Goal: Consume media (video, audio)

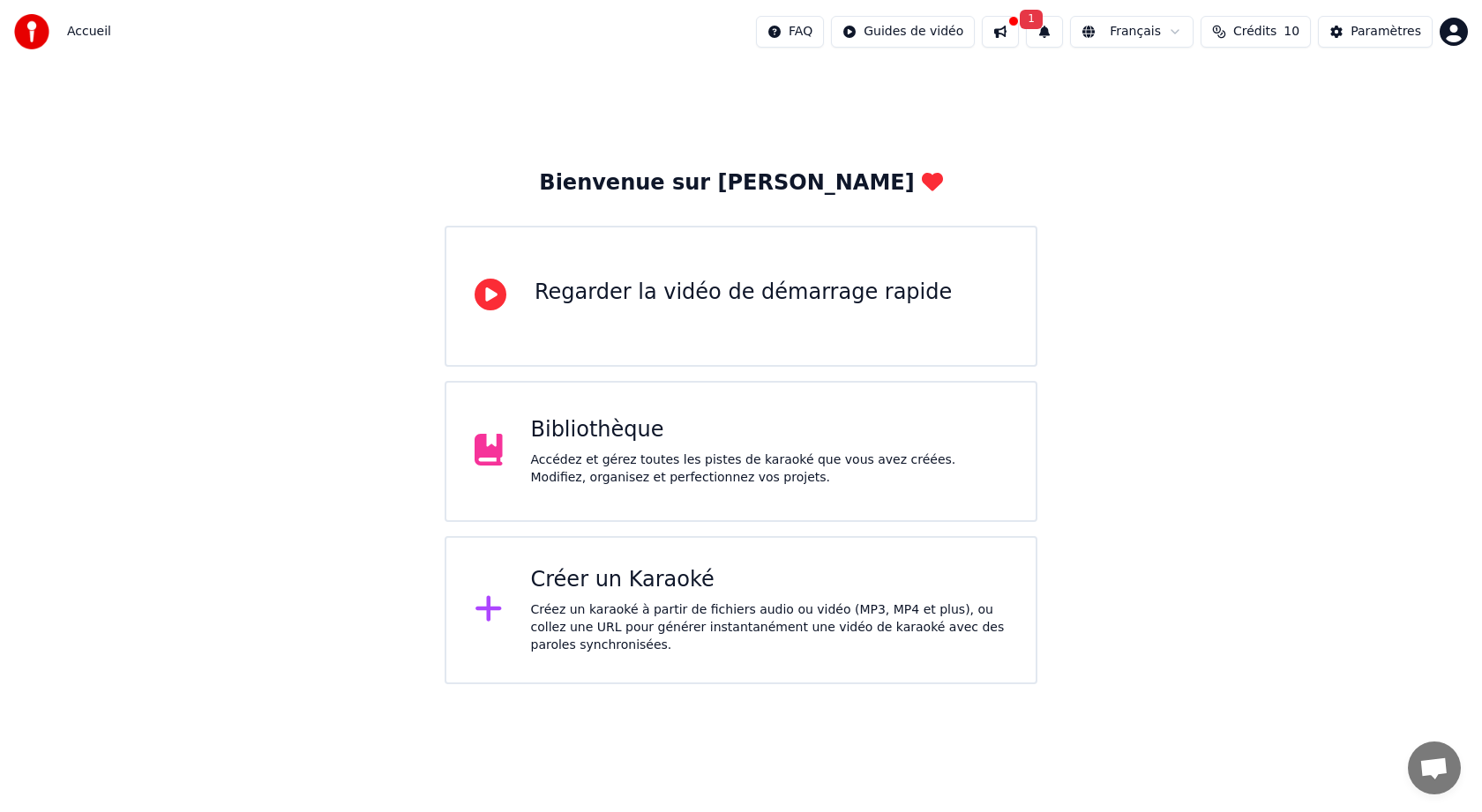
click at [596, 423] on div "Bibliothèque" at bounding box center [770, 430] width 478 height 28
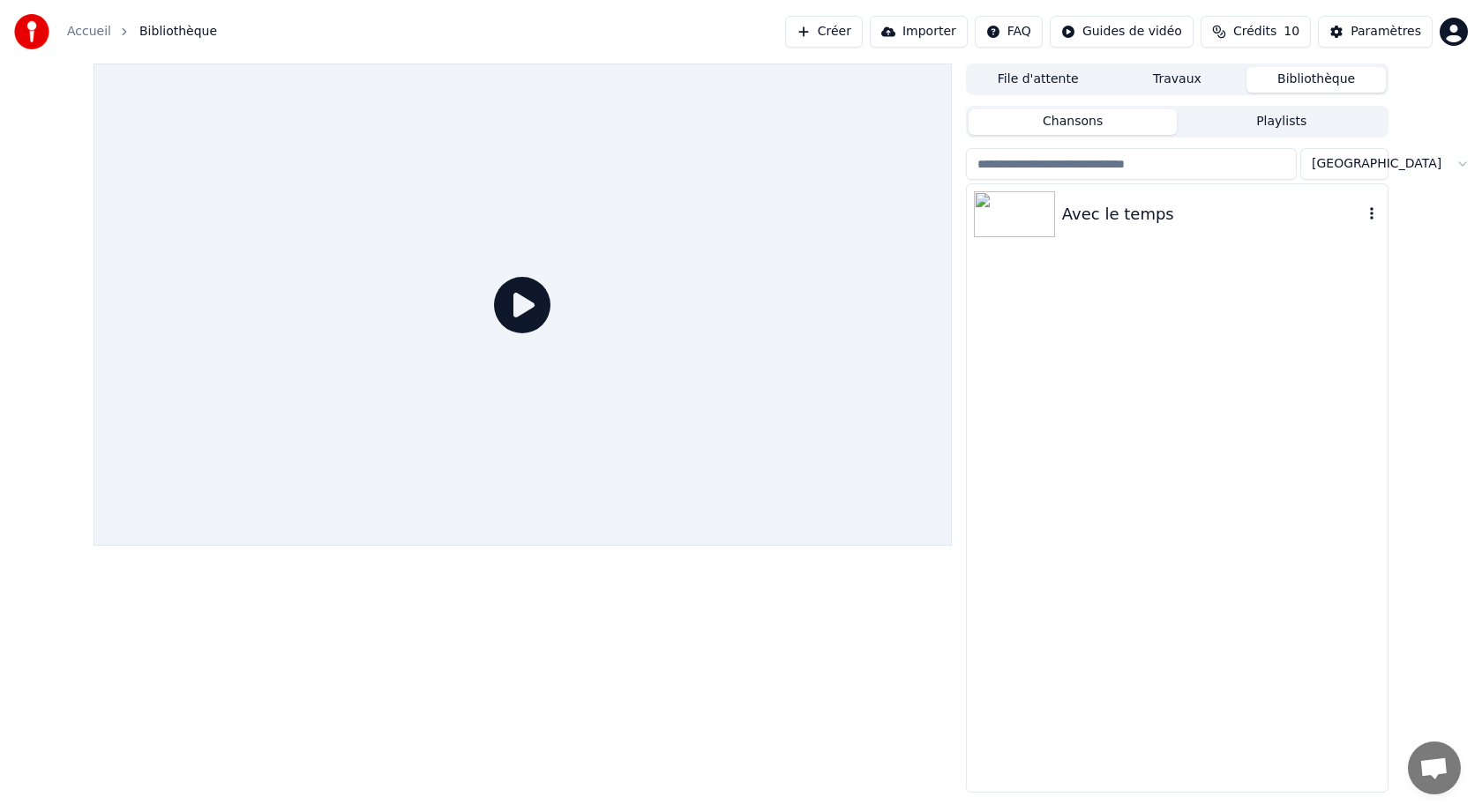
click at [1375, 217] on icon "button" at bounding box center [1372, 214] width 18 height 14
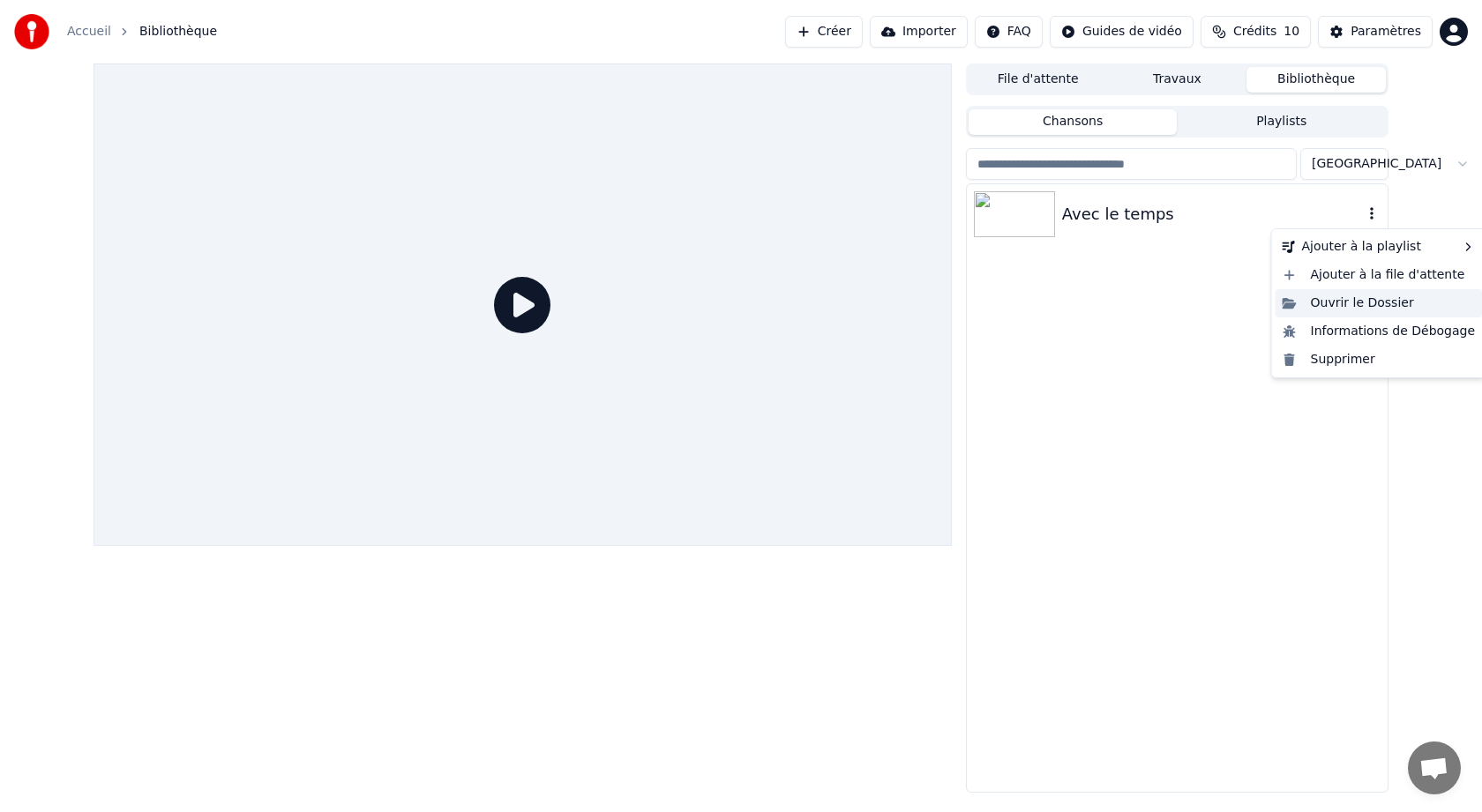
click at [1325, 302] on div "Ouvrir le Dossier" at bounding box center [1379, 302] width 207 height 28
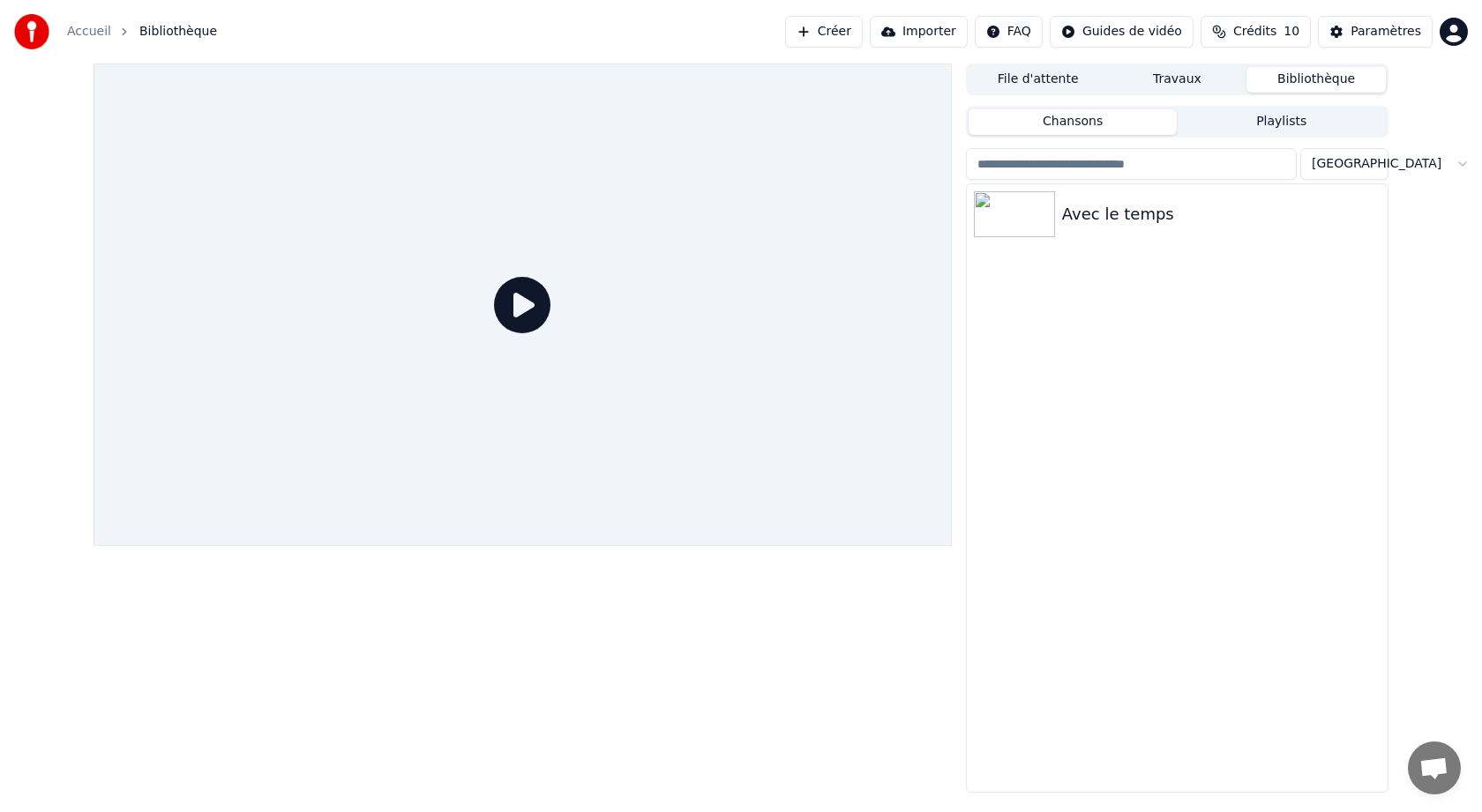
click at [530, 312] on icon at bounding box center [522, 305] width 57 height 57
click at [1030, 207] on img at bounding box center [1014, 214] width 81 height 46
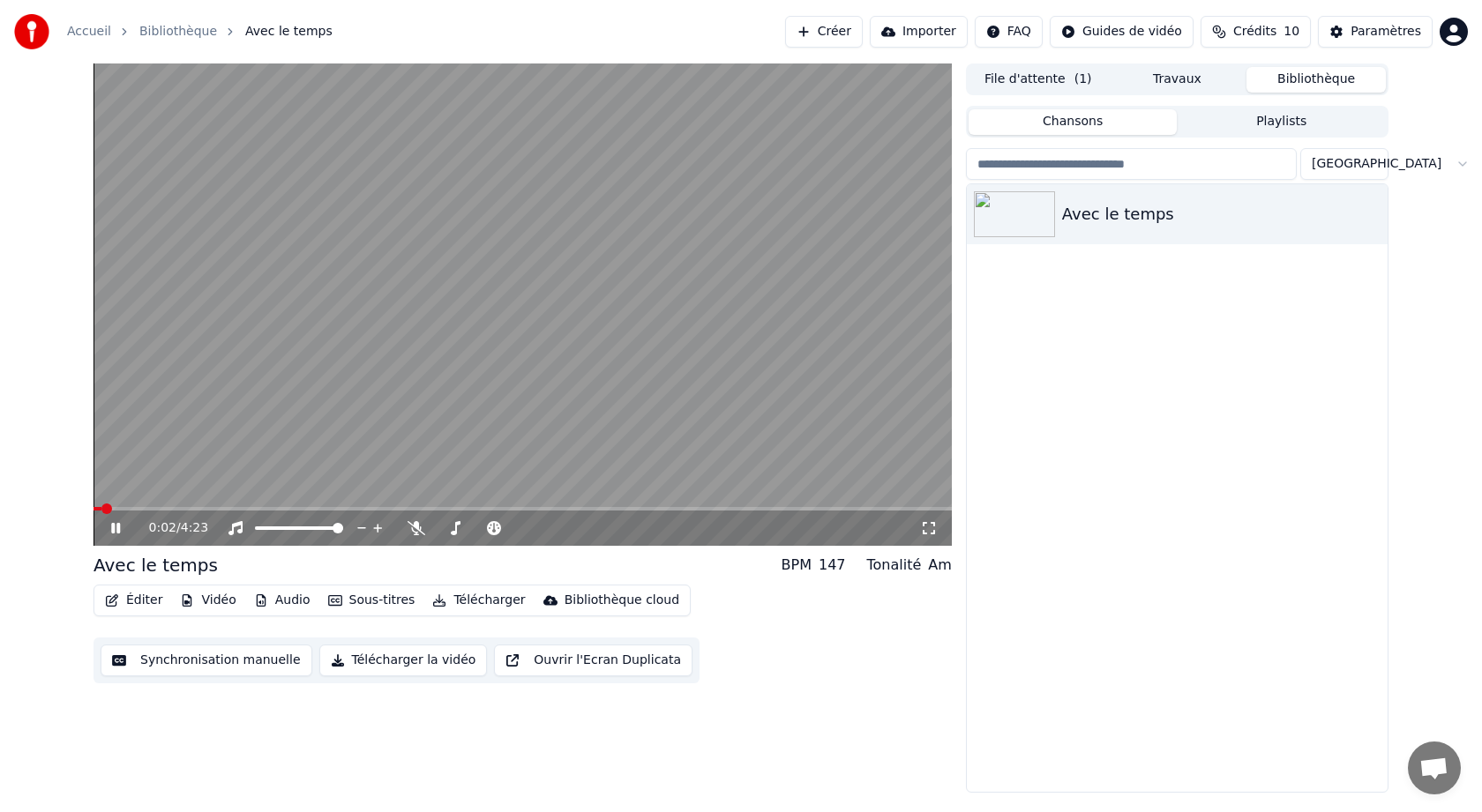
click at [480, 508] on span at bounding box center [522, 509] width 858 height 4
click at [597, 508] on span at bounding box center [522, 509] width 858 height 4
click at [596, 511] on div "2:40 / 4:23" at bounding box center [522, 528] width 858 height 35
click at [594, 507] on span at bounding box center [356, 509] width 527 height 4
click at [110, 527] on icon at bounding box center [128, 528] width 41 height 14
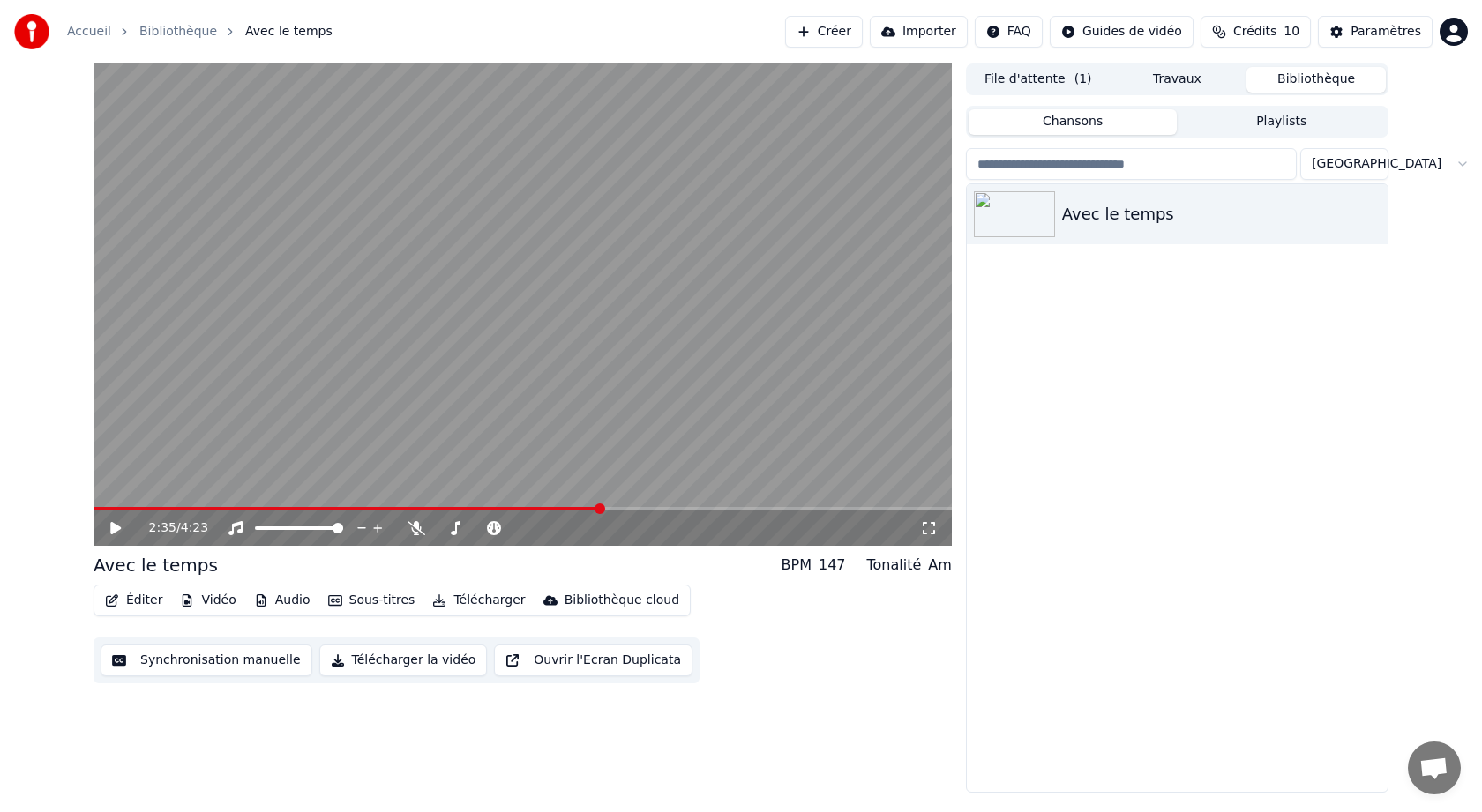
click at [105, 511] on div "2:35 / 4:23" at bounding box center [522, 528] width 858 height 35
click at [107, 508] on span at bounding box center [346, 509] width 507 height 4
click at [117, 526] on icon at bounding box center [116, 528] width 11 height 13
click at [117, 526] on icon at bounding box center [116, 528] width 9 height 11
click at [111, 528] on icon at bounding box center [116, 528] width 11 height 13
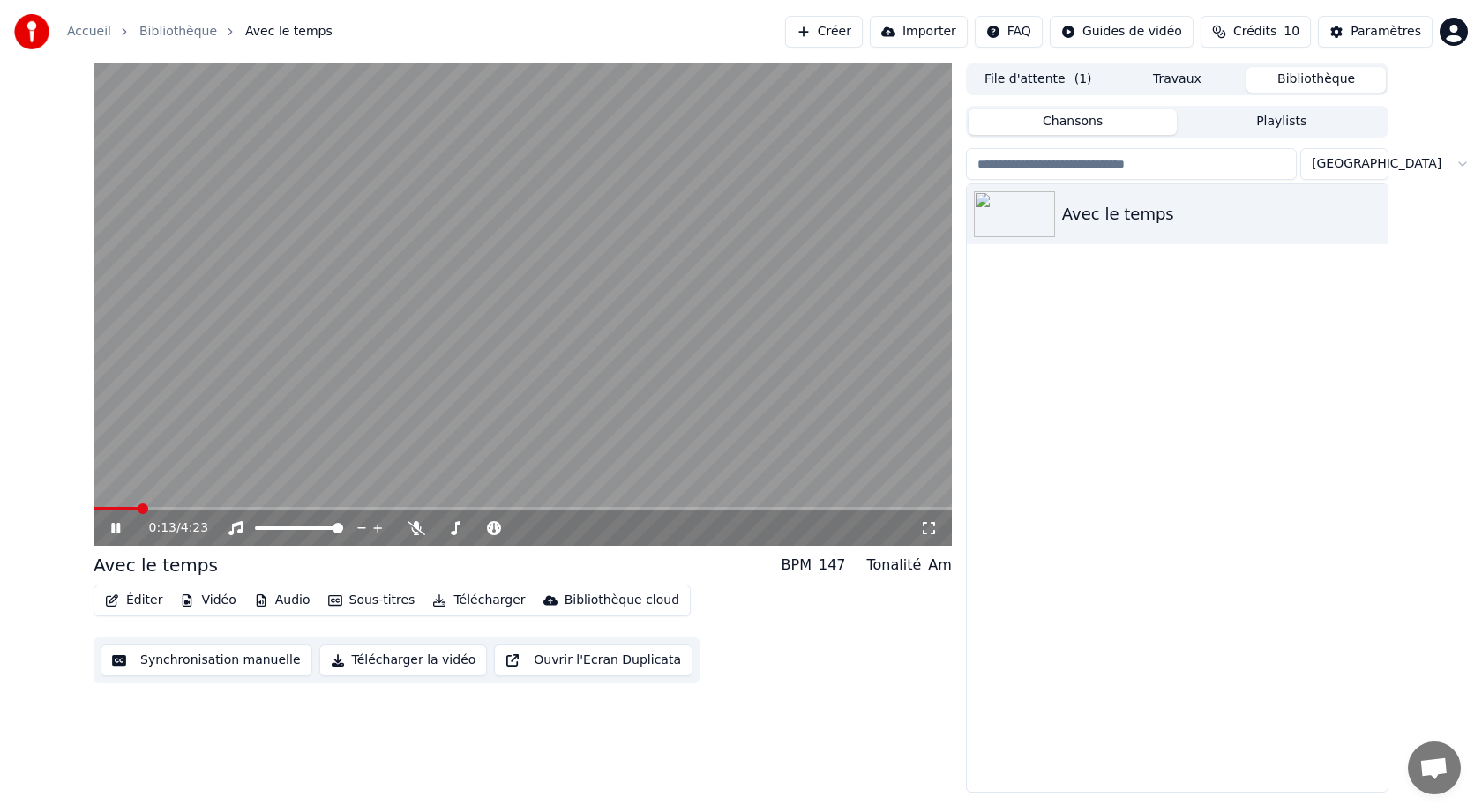
click at [111, 528] on icon at bounding box center [128, 528] width 41 height 14
click at [119, 507] on span at bounding box center [125, 509] width 11 height 11
click at [117, 528] on icon at bounding box center [116, 528] width 11 height 13
click at [117, 528] on icon at bounding box center [116, 528] width 9 height 11
click at [117, 528] on icon at bounding box center [116, 528] width 11 height 13
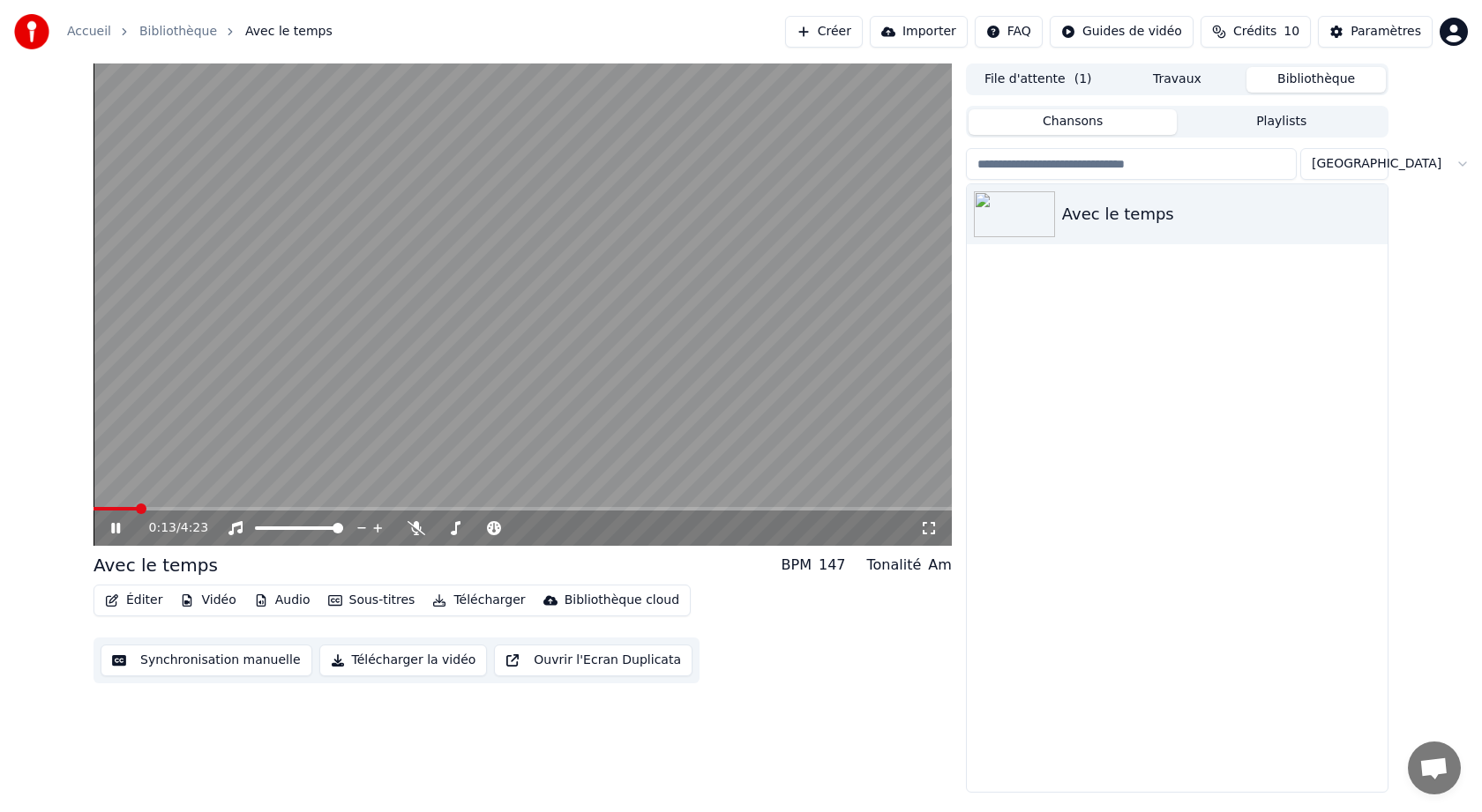
click at [117, 528] on icon at bounding box center [116, 528] width 9 height 11
click at [117, 528] on icon at bounding box center [116, 528] width 11 height 13
click at [117, 528] on icon at bounding box center [116, 528] width 9 height 11
click at [118, 532] on icon at bounding box center [128, 528] width 41 height 14
click at [118, 532] on icon at bounding box center [116, 528] width 9 height 11
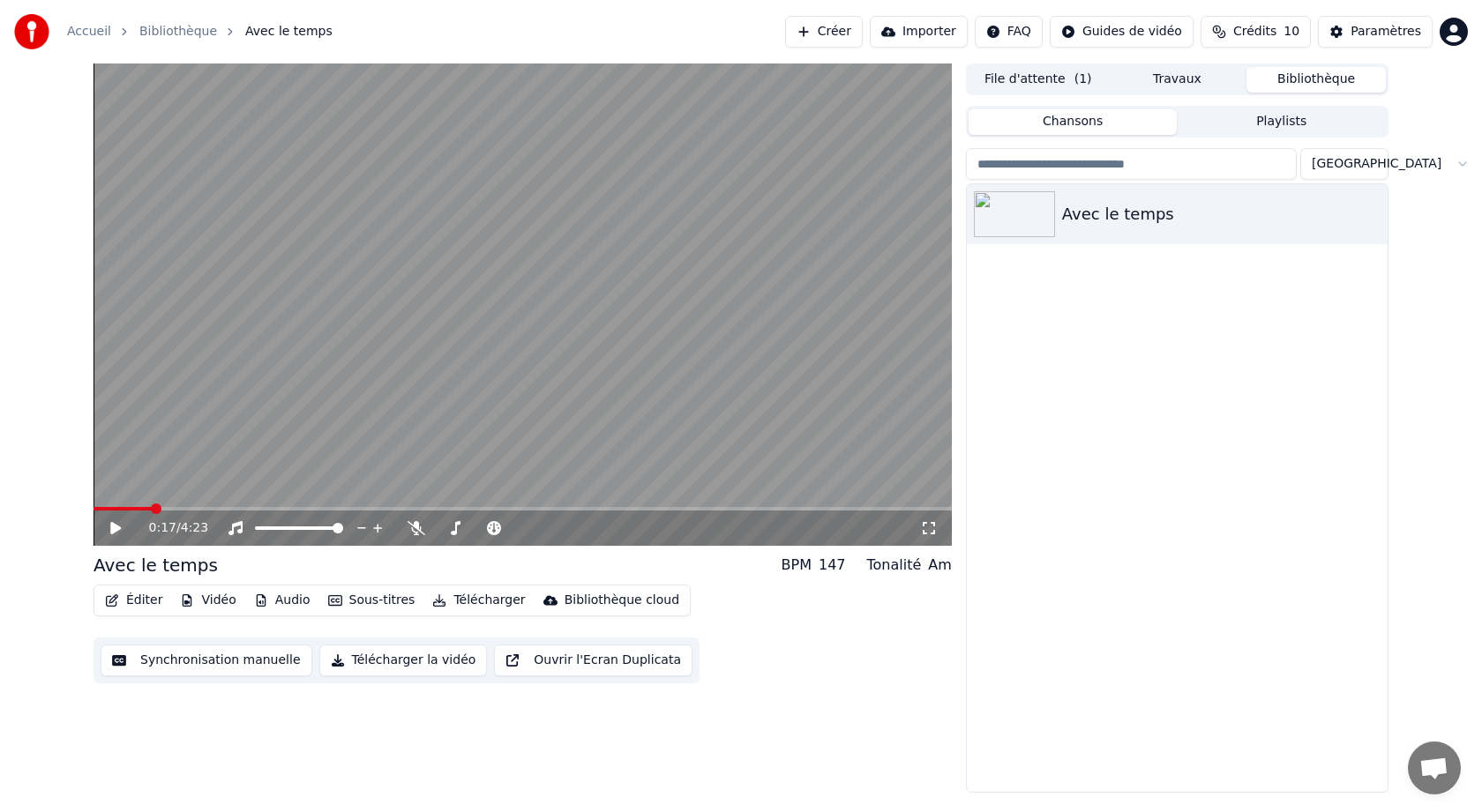
click at [118, 528] on icon at bounding box center [116, 528] width 11 height 13
click at [118, 528] on icon at bounding box center [116, 528] width 9 height 11
click at [108, 531] on icon at bounding box center [128, 528] width 41 height 14
click at [112, 530] on icon at bounding box center [116, 528] width 9 height 11
click at [112, 530] on icon at bounding box center [116, 528] width 11 height 13
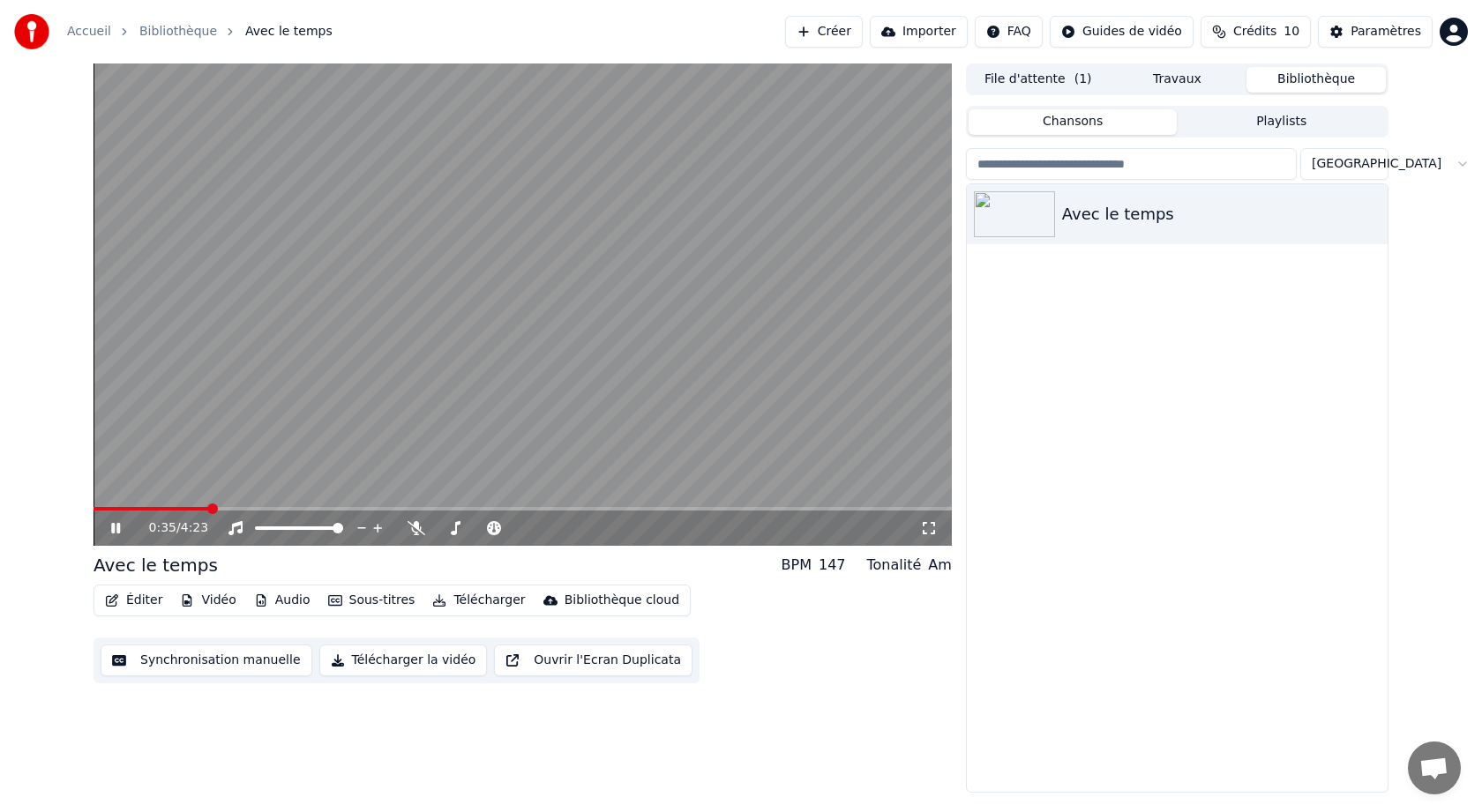
click at [112, 530] on icon at bounding box center [116, 528] width 9 height 11
click at [117, 527] on icon at bounding box center [116, 528] width 11 height 13
click at [117, 527] on icon at bounding box center [128, 528] width 41 height 14
click at [116, 530] on icon at bounding box center [116, 528] width 11 height 13
click at [116, 530] on icon at bounding box center [128, 528] width 41 height 14
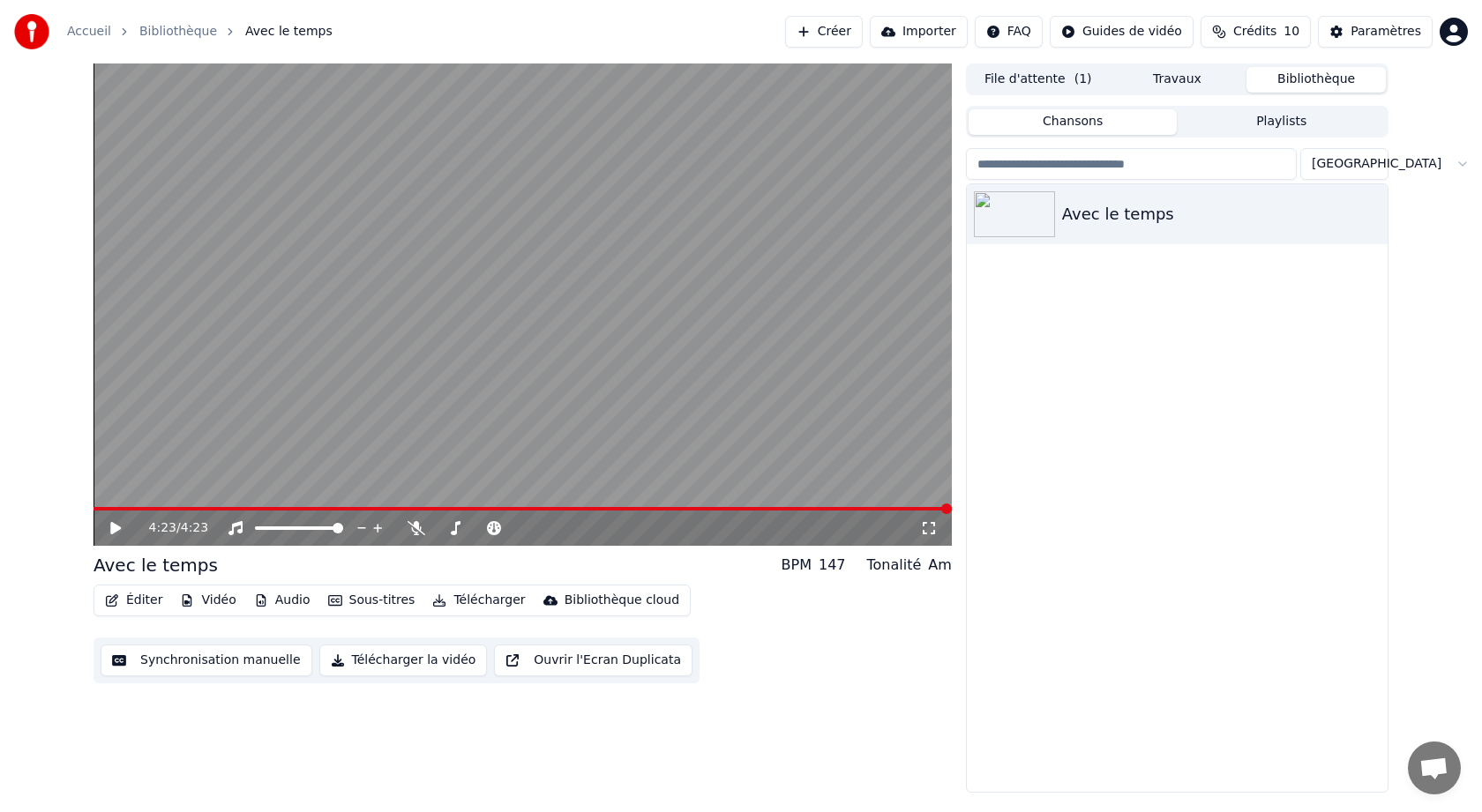
click at [952, 514] on span at bounding box center [947, 509] width 11 height 11
click at [551, 506] on video at bounding box center [522, 305] width 858 height 483
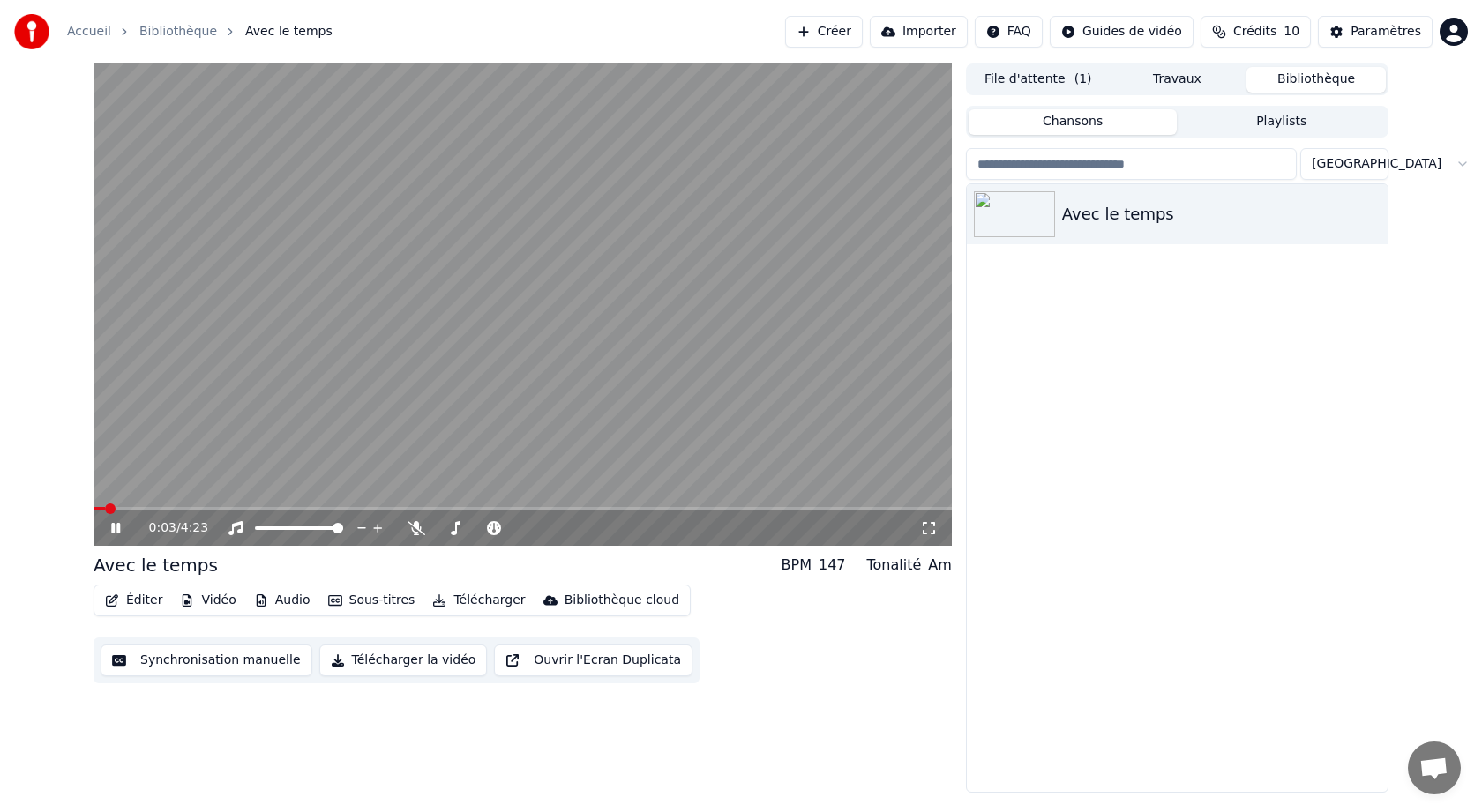
click at [587, 507] on span at bounding box center [522, 509] width 858 height 4
click at [627, 507] on span at bounding box center [522, 509] width 858 height 4
click at [651, 508] on span at bounding box center [522, 509] width 858 height 4
click at [685, 511] on div "2:54 / 4:23" at bounding box center [522, 528] width 858 height 35
click at [514, 506] on video at bounding box center [522, 305] width 858 height 483
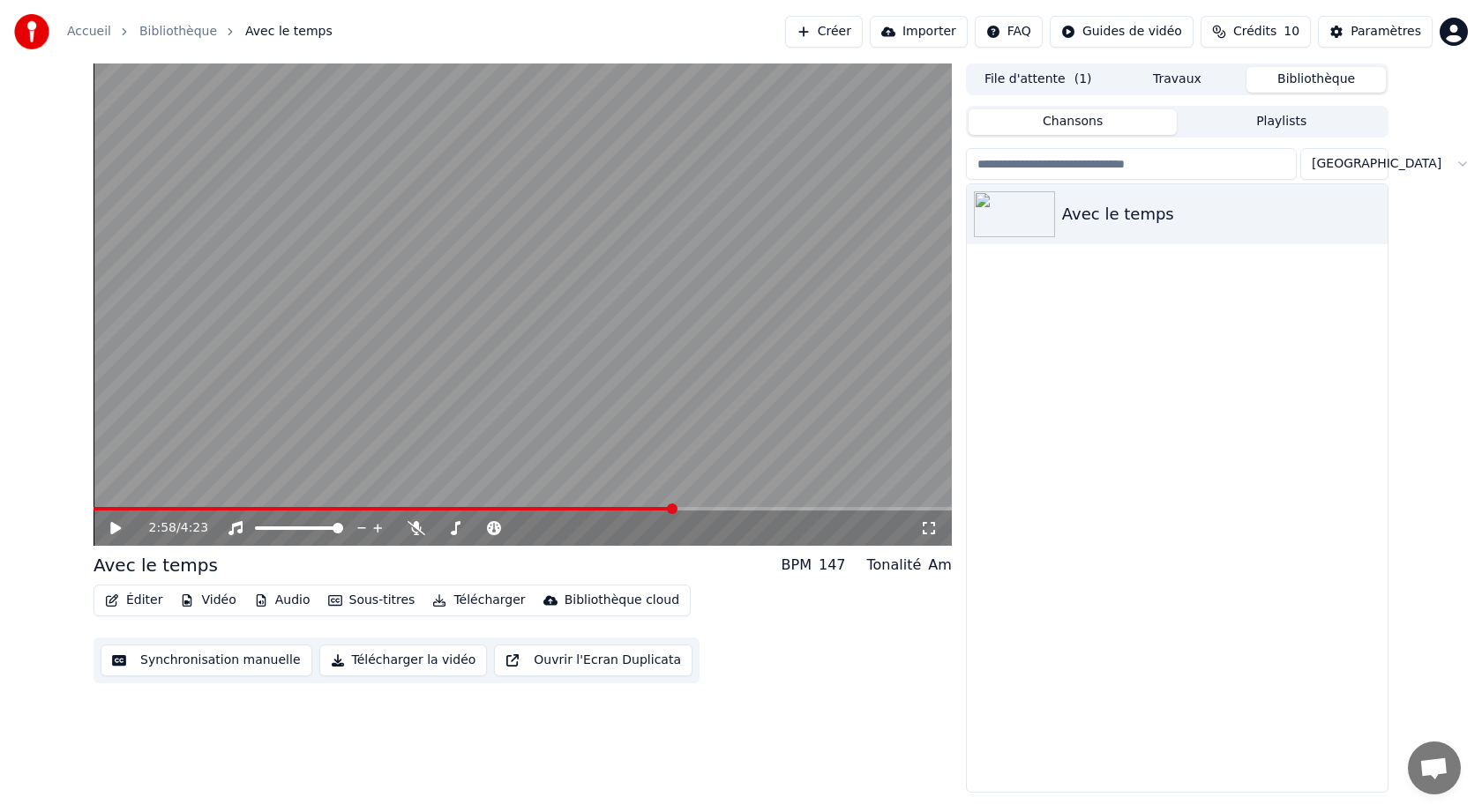
click at [504, 508] on span at bounding box center [383, 509] width 581 height 4
click at [595, 505] on video at bounding box center [522, 305] width 858 height 483
click at [118, 531] on icon at bounding box center [116, 528] width 9 height 11
click at [206, 603] on button "Vidéo" at bounding box center [208, 601] width 70 height 25
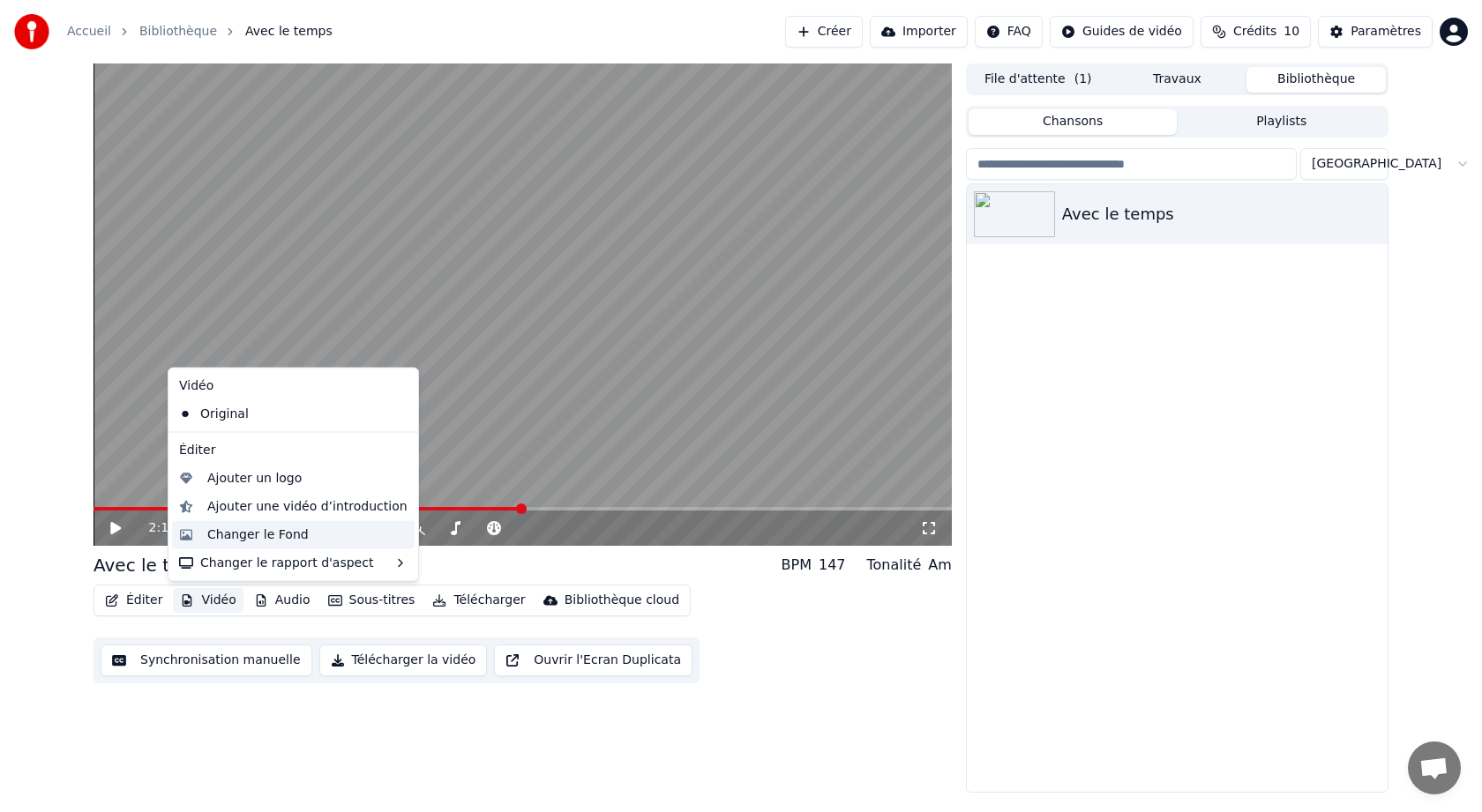
click at [241, 533] on div "Changer le Fond" at bounding box center [258, 535] width 101 height 18
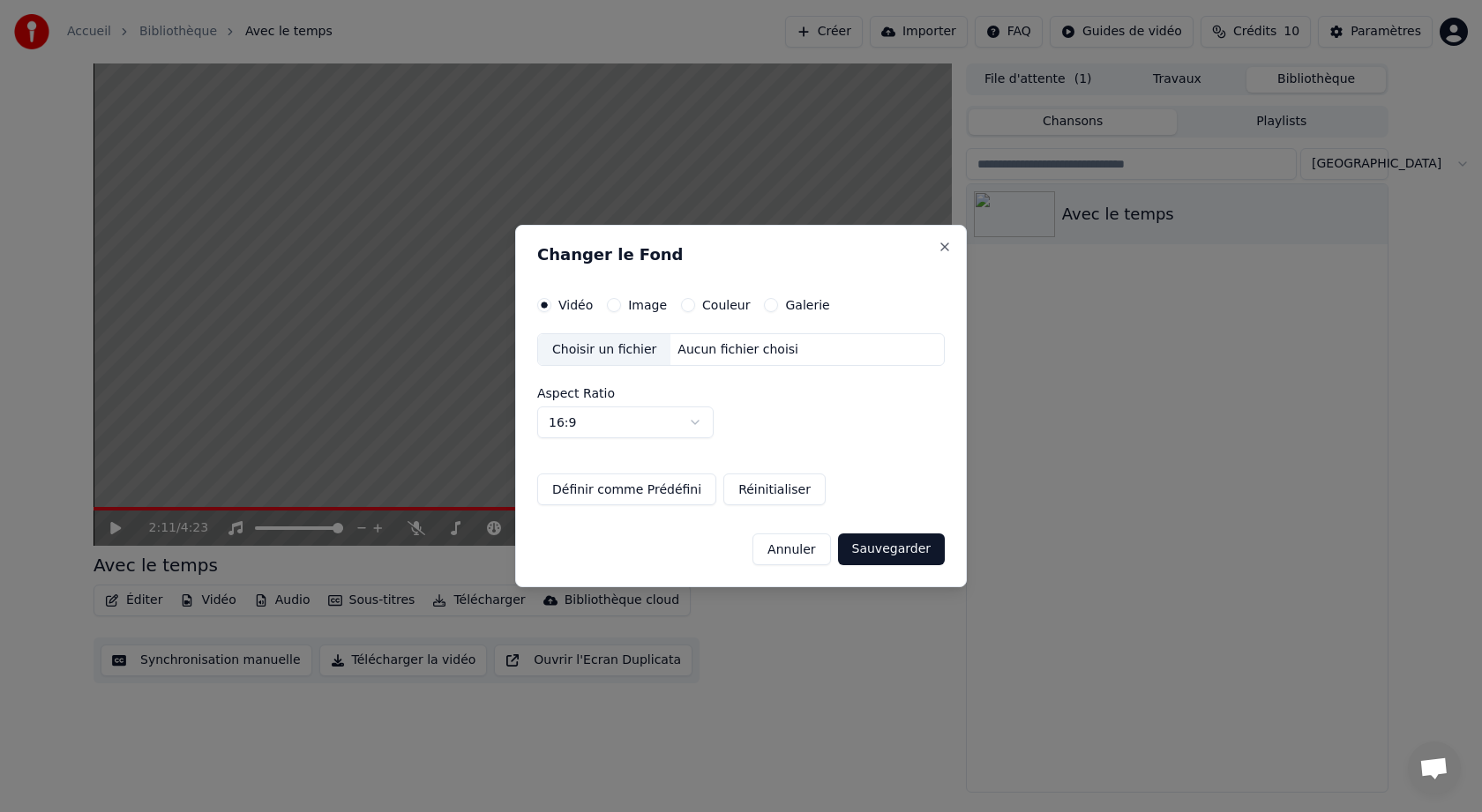
click at [706, 369] on div "Choisir un fichier Aucun fichier choisi Aspect Ratio 16:9 **** **** *** *** ***" at bounding box center [741, 387] width 408 height 106
click at [613, 354] on div "Choisir un fichier" at bounding box center [604, 350] width 132 height 31
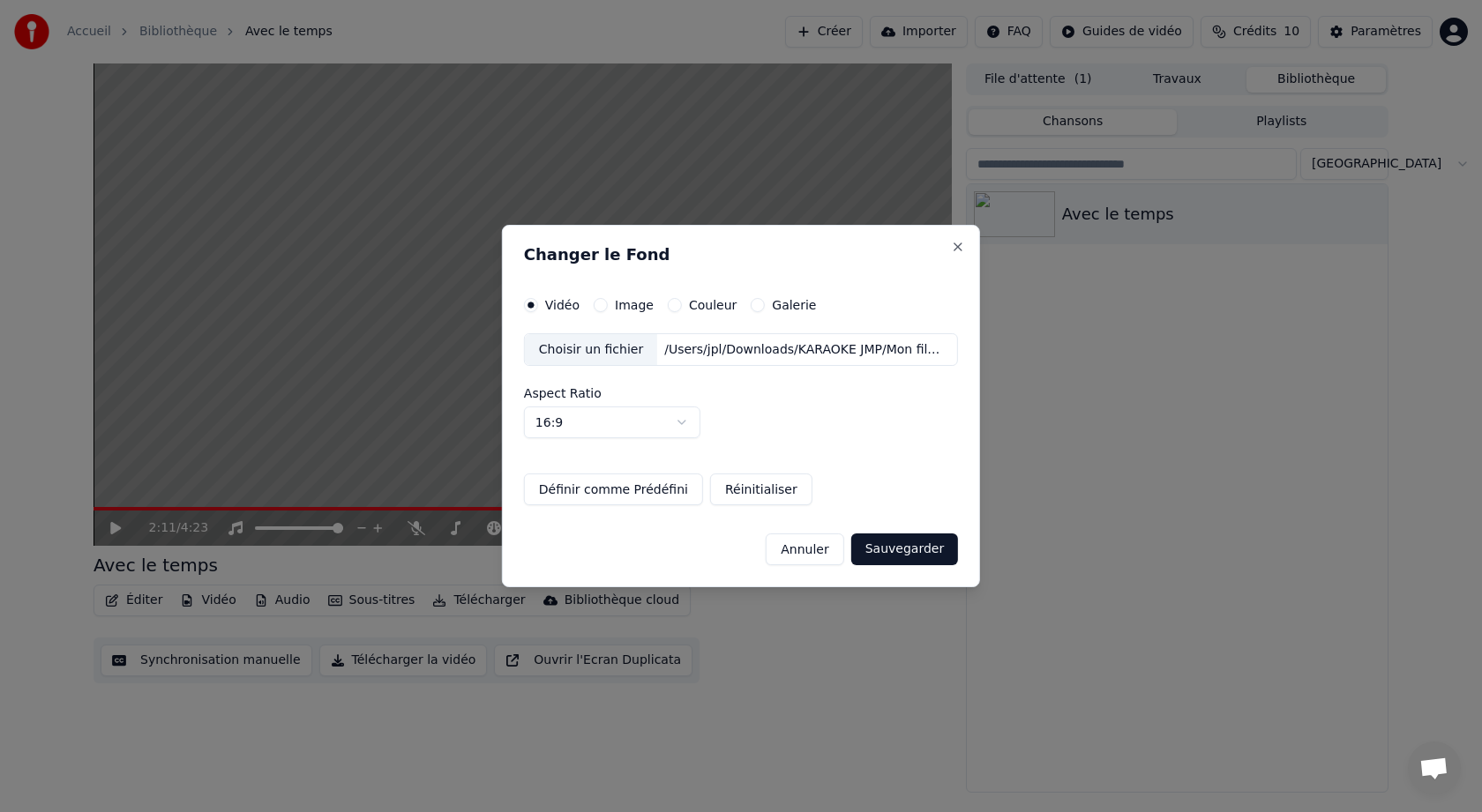
click at [919, 549] on button "Sauvegarder" at bounding box center [905, 549] width 107 height 31
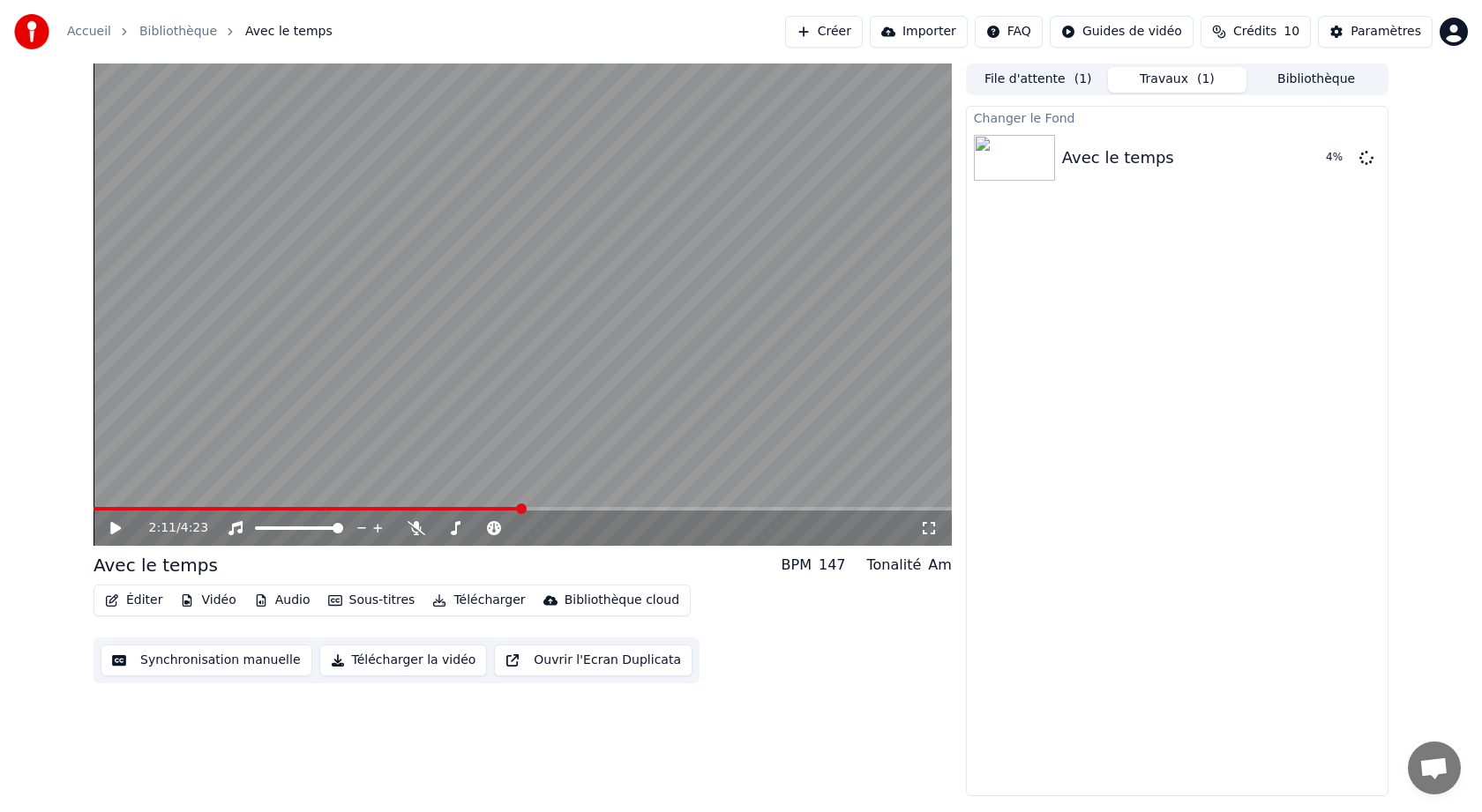
click at [1167, 73] on button "Travaux ( 1 )" at bounding box center [1178, 80] width 139 height 26
click at [1070, 76] on button "File d'attente ( 1 )" at bounding box center [1038, 80] width 139 height 26
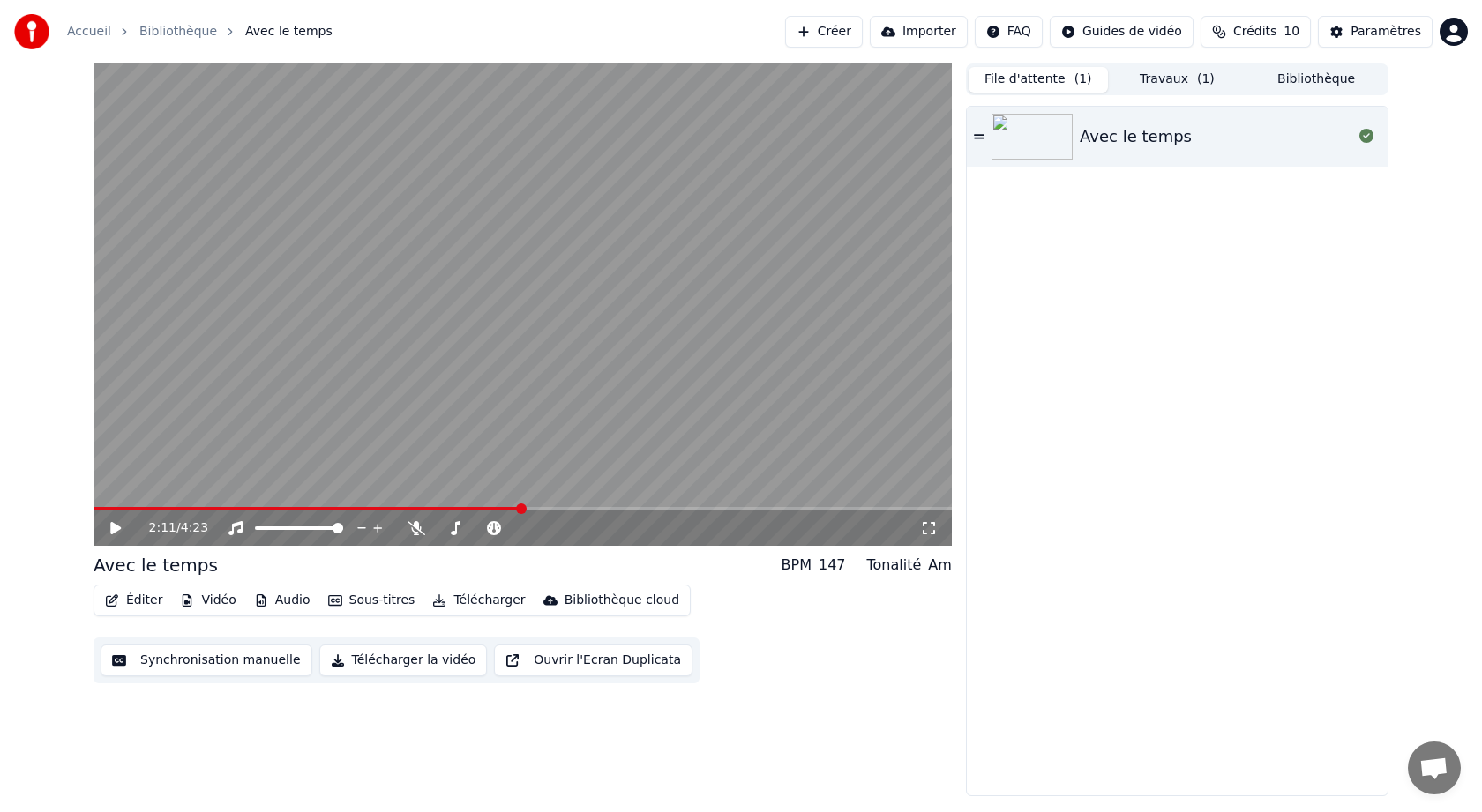
click at [1165, 83] on button "Travaux ( 1 )" at bounding box center [1178, 80] width 139 height 26
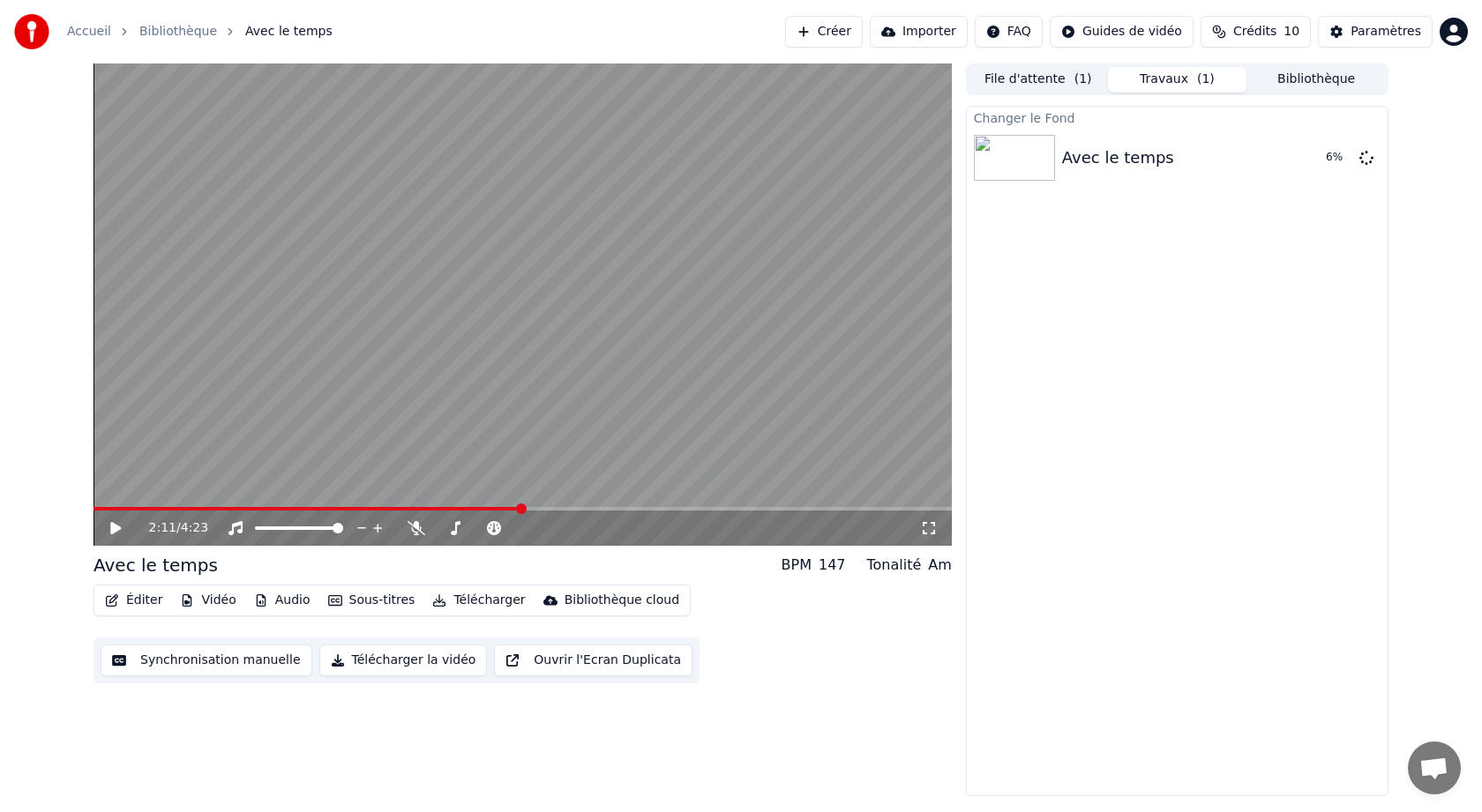
click at [123, 529] on icon at bounding box center [128, 528] width 41 height 14
click at [1322, 163] on button "Jouer" at bounding box center [1321, 157] width 62 height 31
click at [321, 509] on span at bounding box center [522, 509] width 858 height 4
click at [376, 510] on span at bounding box center [522, 509] width 858 height 4
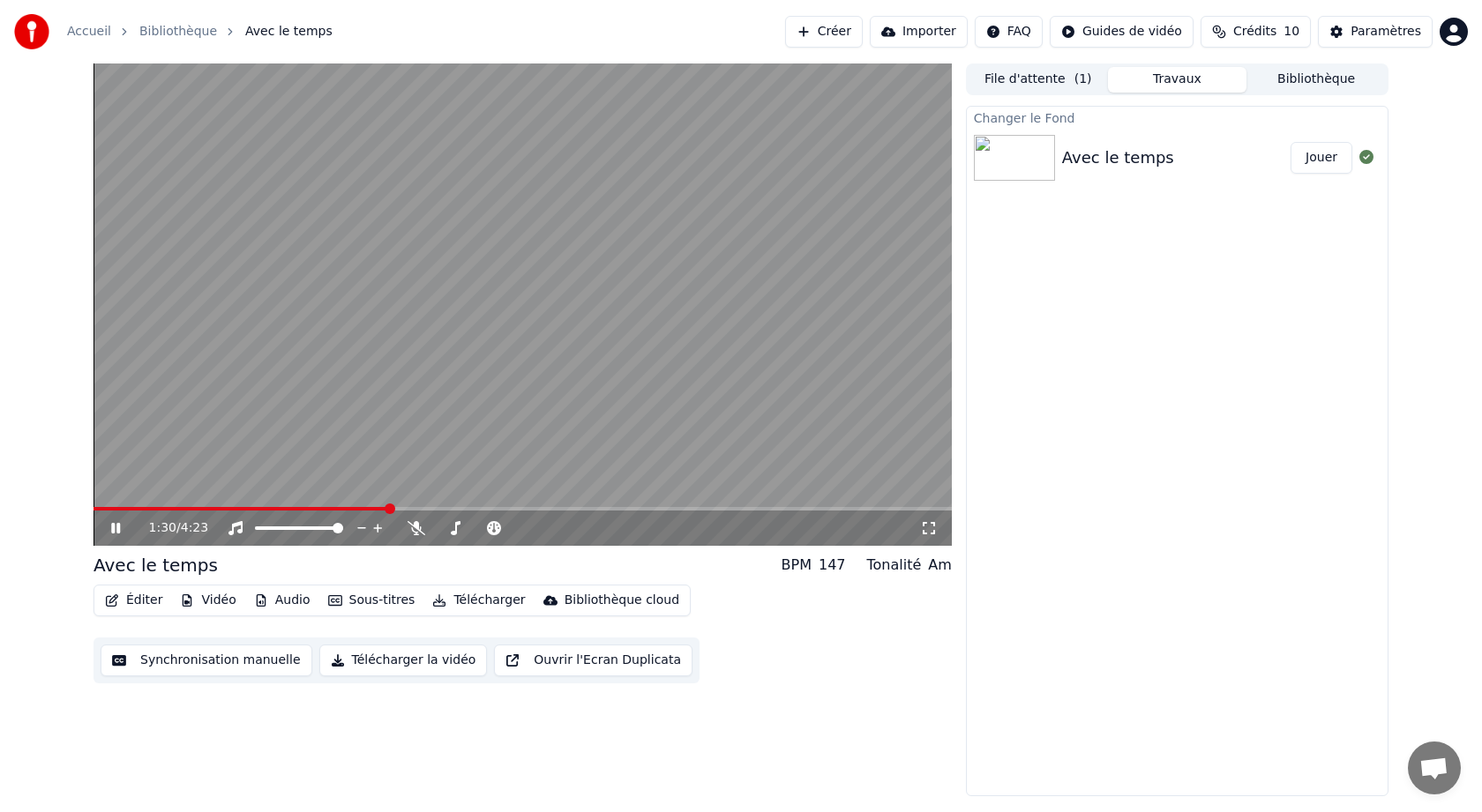
click at [411, 509] on span at bounding box center [522, 509] width 858 height 4
click at [443, 513] on div "1:38 / 4:23" at bounding box center [522, 528] width 858 height 35
click at [451, 510] on span at bounding box center [522, 509] width 858 height 4
click at [465, 509] on span at bounding box center [522, 509] width 858 height 4
click at [489, 509] on span at bounding box center [522, 509] width 858 height 4
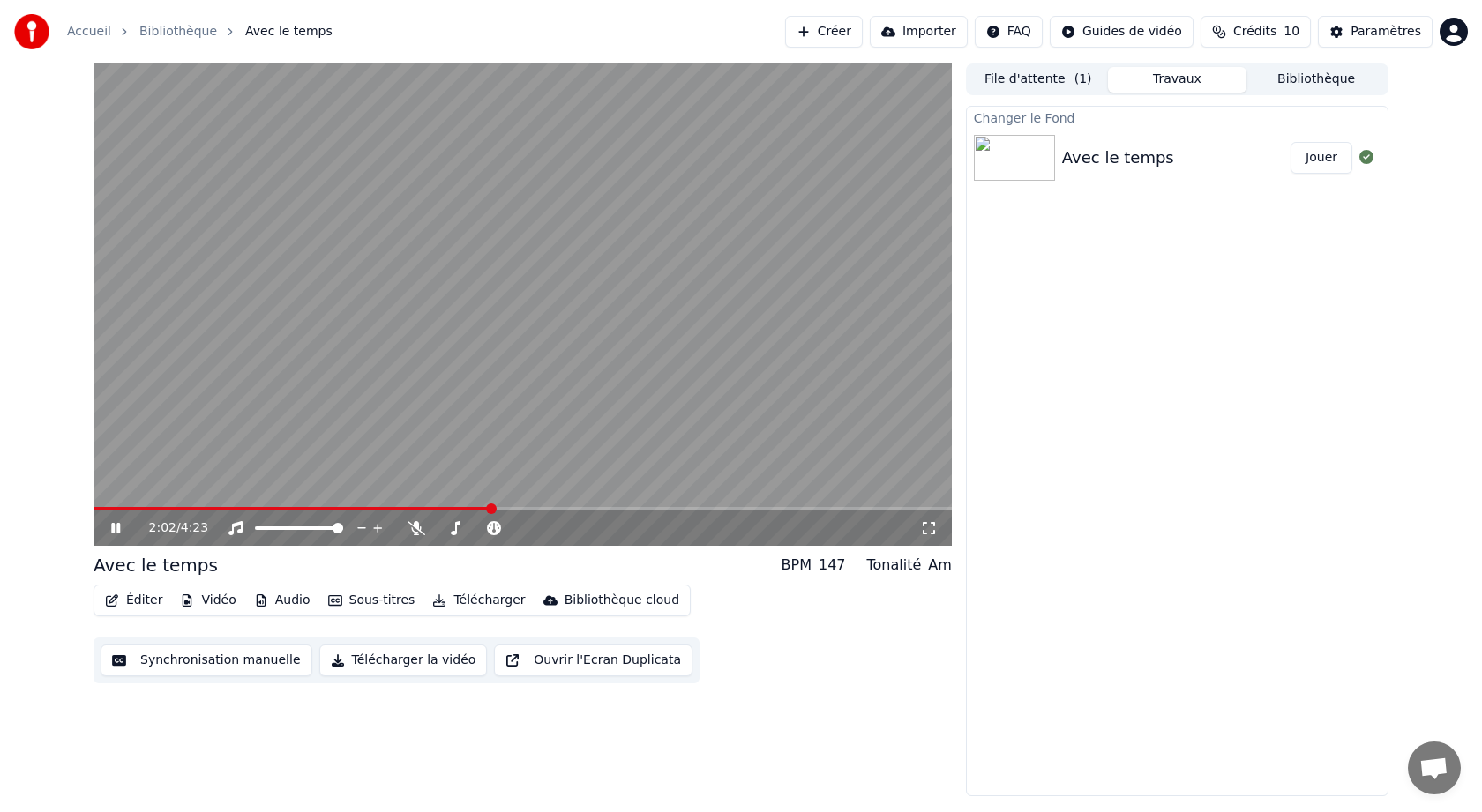
click at [510, 506] on video at bounding box center [522, 305] width 858 height 483
click at [526, 508] on span at bounding box center [522, 509] width 858 height 4
click at [540, 508] on span at bounding box center [522, 509] width 858 height 4
click at [562, 508] on span at bounding box center [522, 509] width 858 height 4
click at [596, 509] on span at bounding box center [522, 509] width 858 height 4
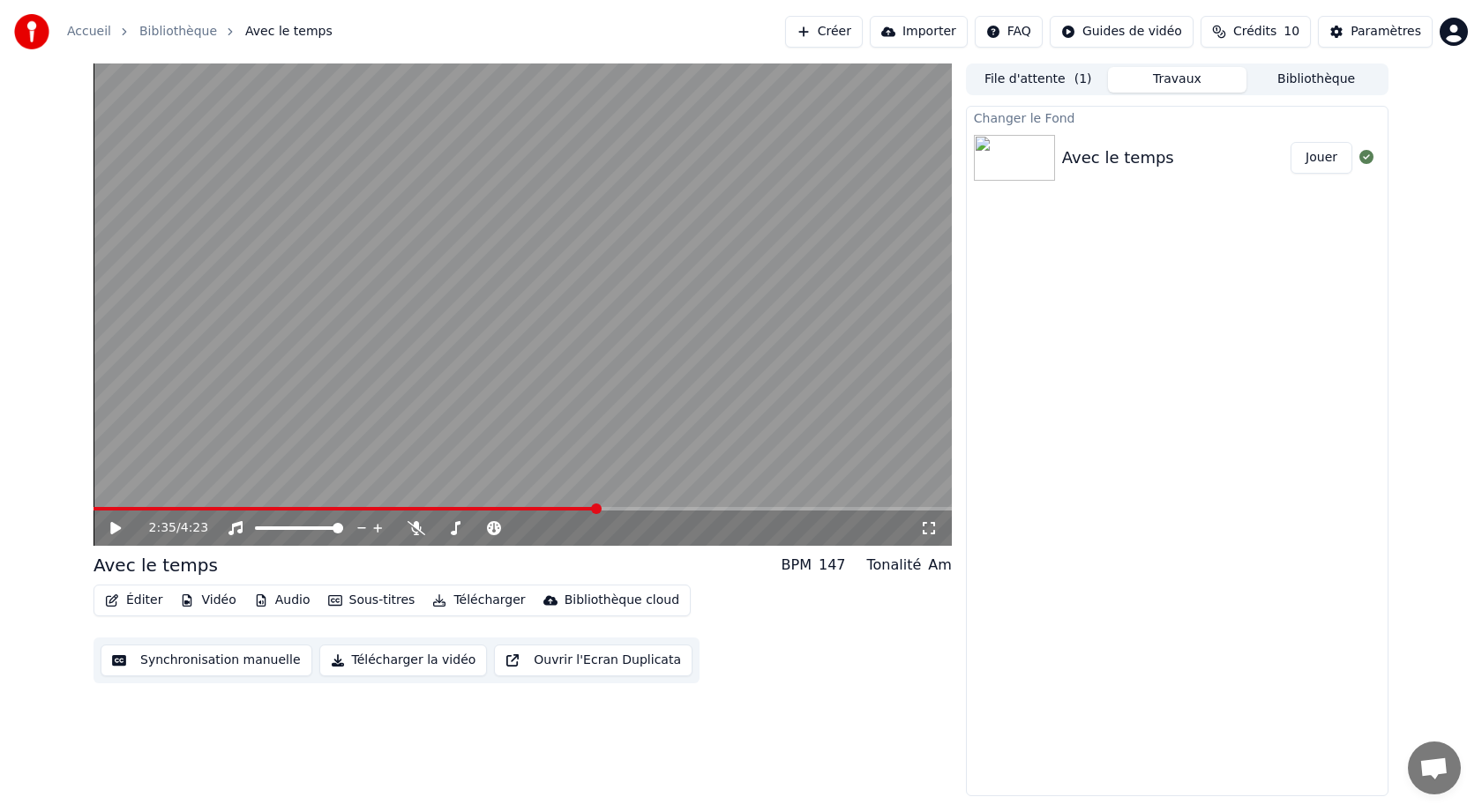
click at [632, 508] on span at bounding box center [522, 509] width 858 height 4
click at [670, 508] on span at bounding box center [522, 509] width 858 height 4
click at [707, 508] on span at bounding box center [522, 509] width 858 height 4
click at [750, 508] on span at bounding box center [522, 509] width 858 height 4
click at [788, 507] on span at bounding box center [522, 509] width 858 height 4
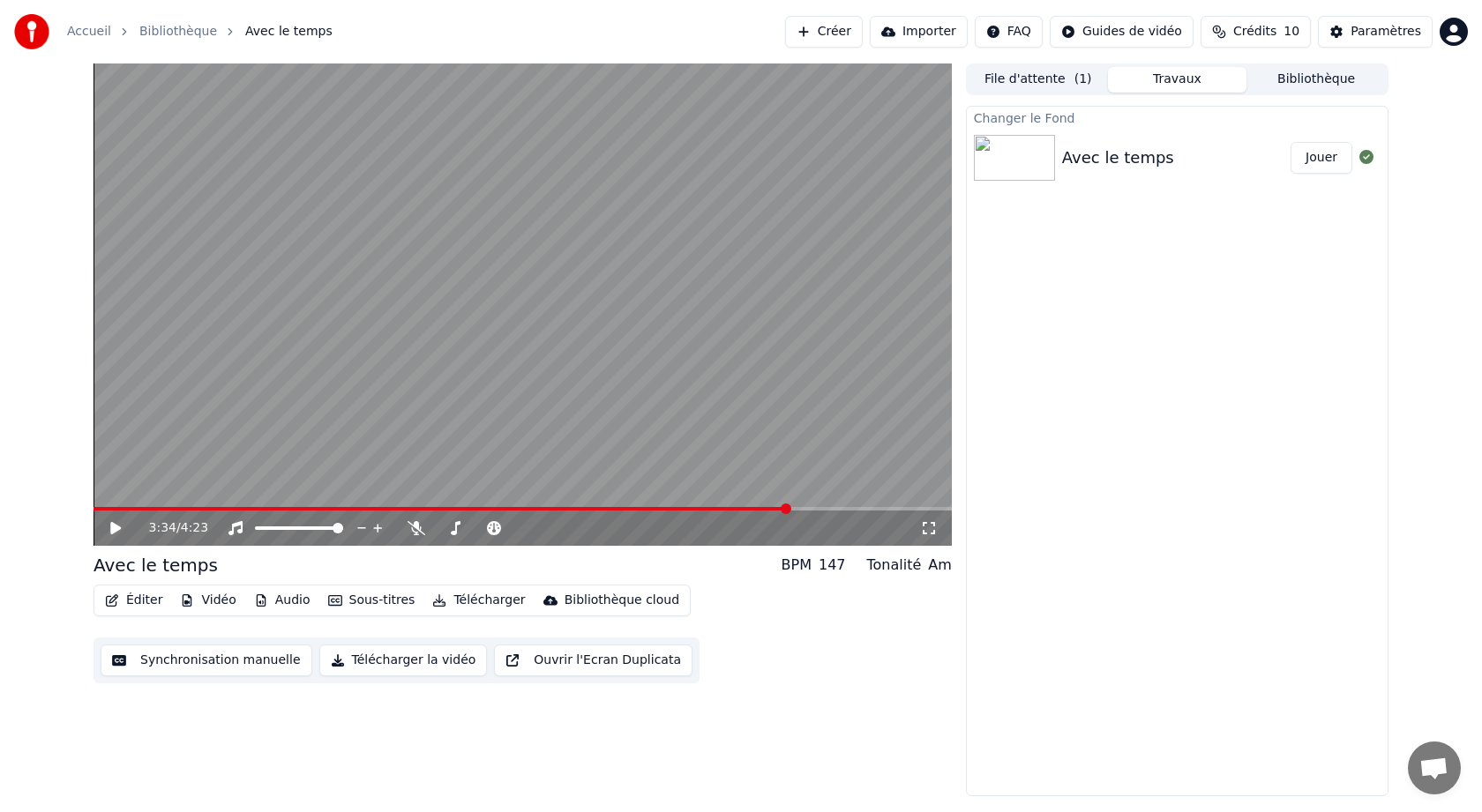
click at [813, 507] on span at bounding box center [522, 509] width 858 height 4
click at [845, 502] on video at bounding box center [522, 305] width 858 height 483
click at [874, 502] on video at bounding box center [522, 305] width 858 height 483
click at [890, 509] on span at bounding box center [522, 509] width 858 height 4
click at [915, 506] on video at bounding box center [522, 305] width 858 height 483
